Goal: Check status: Check status

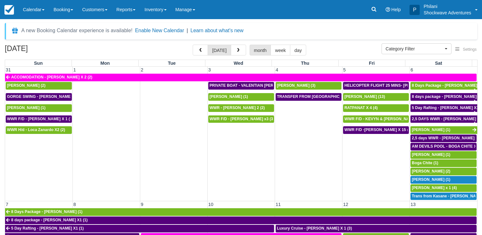
select select
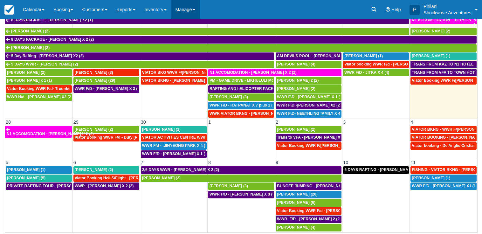
scroll to position [311, 0]
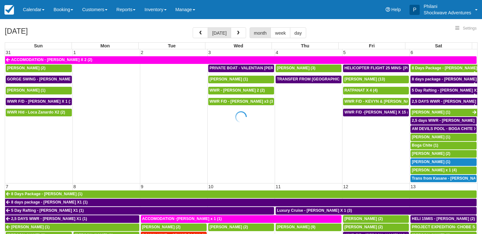
select select
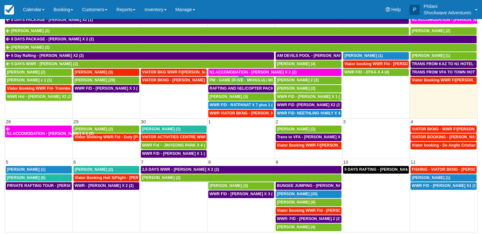
scroll to position [53, 0]
select select
click at [421, 57] on span "[PERSON_NAME] (1)" at bounding box center [431, 55] width 39 height 4
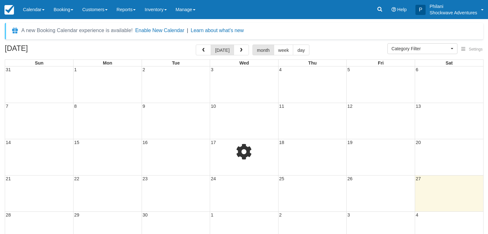
select select
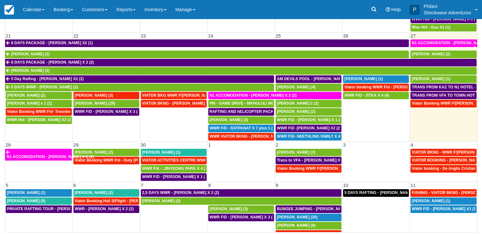
scroll to position [311, 0]
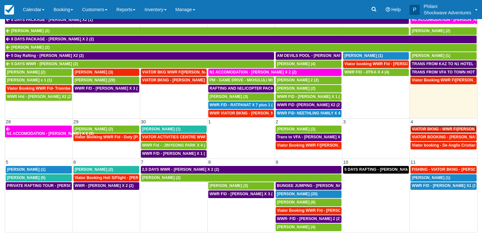
click at [436, 128] on span "VIATOR BKNG - WWR F/D - Ellaway, Jason X 3 (3)" at bounding box center [455, 129] width 87 height 4
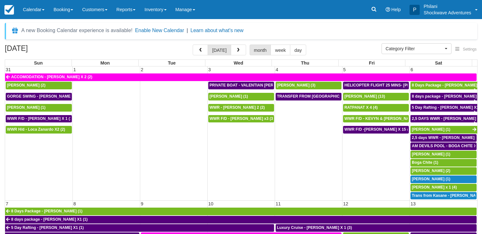
select select
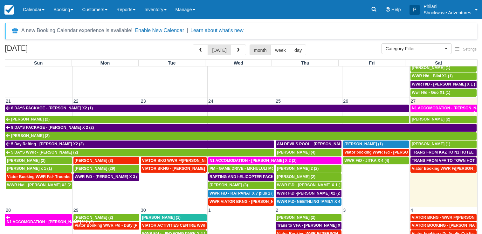
scroll to position [311, 0]
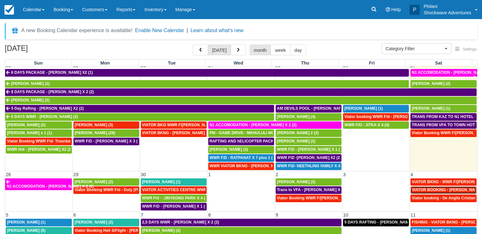
click at [436, 190] on span "VIATOR BOOKING - [PERSON_NAME] 2 (2)" at bounding box center [451, 190] width 79 height 4
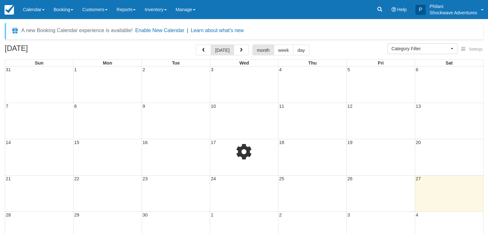
select select
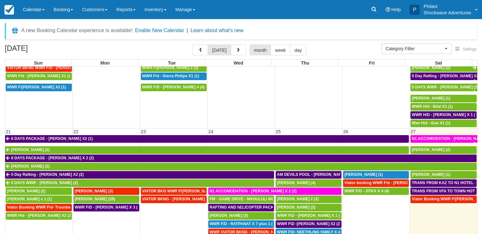
scroll to position [311, 0]
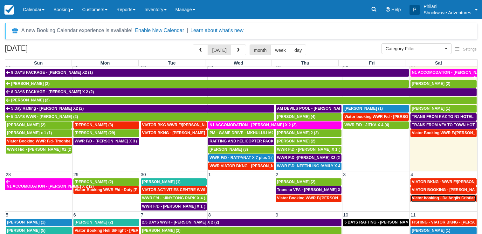
click at [442, 200] on span "Viator booking - De Anglis Cristiano X1 (1)" at bounding box center [451, 198] width 78 height 4
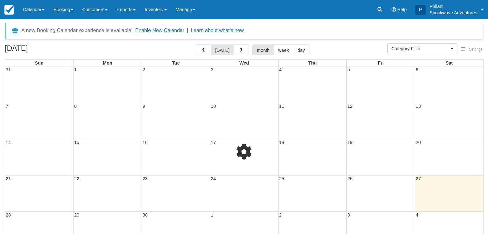
select select
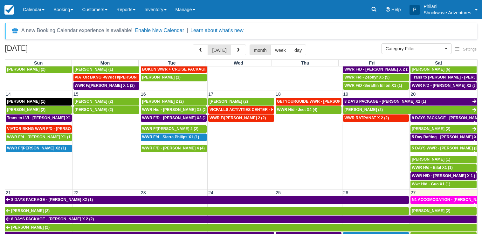
scroll to position [311, 0]
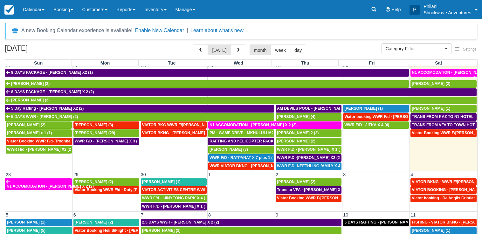
click at [420, 141] on td "Viator Booking WWR F/[PERSON_NAME] (2)" at bounding box center [443, 149] width 67 height 41
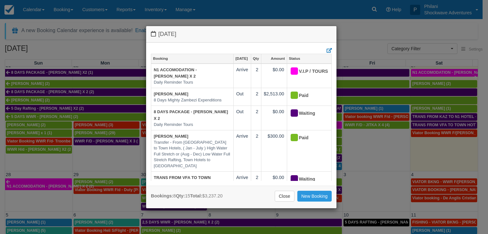
click at [373, 195] on div "Saturday September 27 2025 Booking Sep 27 Qty Amount Status N1 ACCOMODATION - C…" at bounding box center [244, 117] width 488 height 234
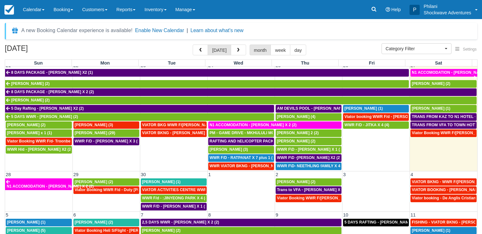
scroll to position [53, 0]
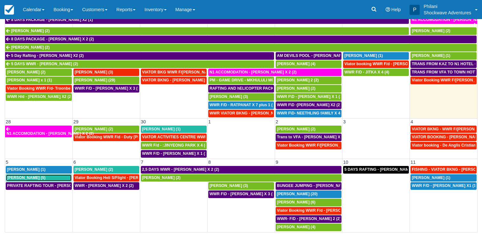
click at [39, 181] on link "[PERSON_NAME] (5)" at bounding box center [39, 178] width 66 height 8
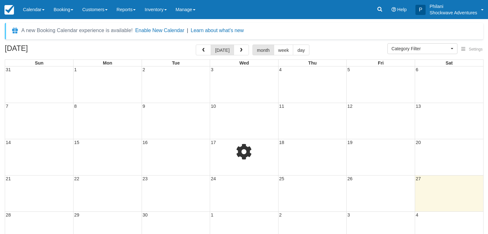
select select
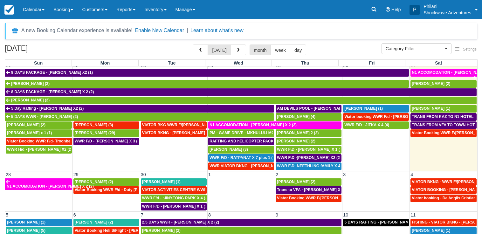
scroll to position [53, 0]
